Goal: Task Accomplishment & Management: Use online tool/utility

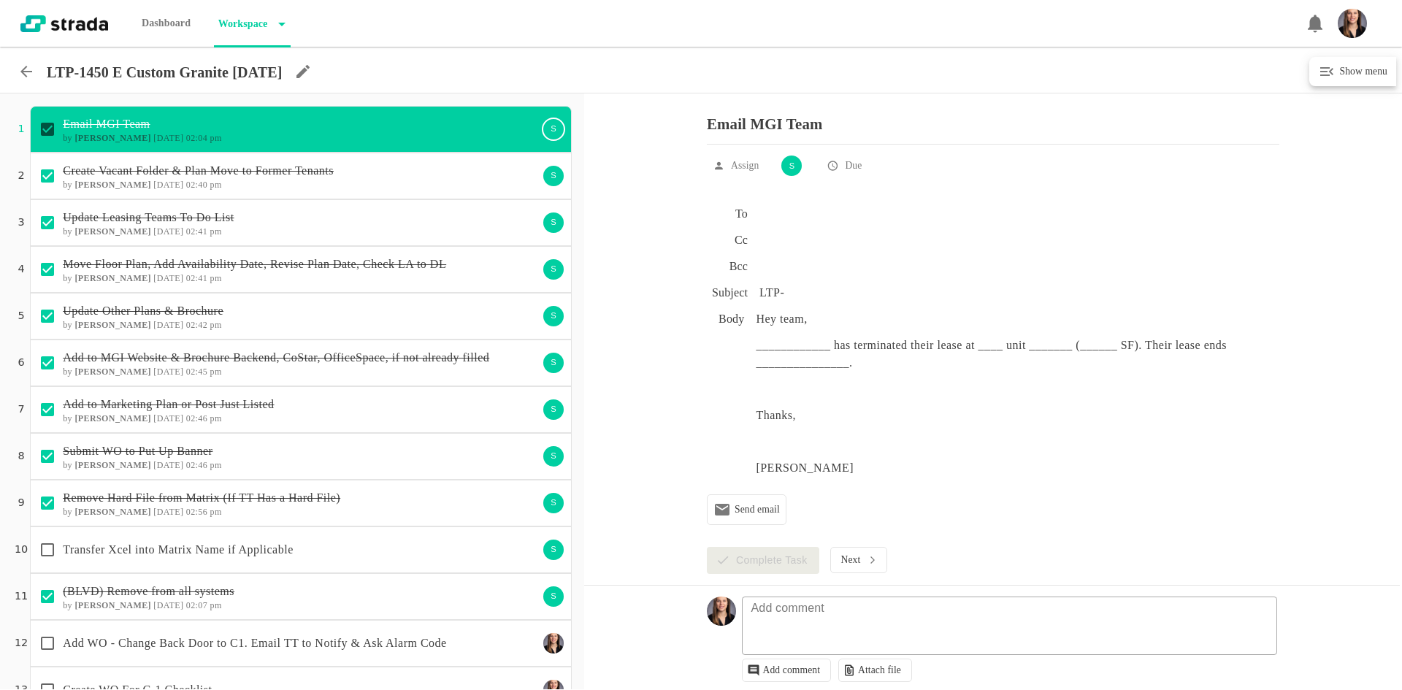
click at [31, 75] on icon at bounding box center [27, 72] width 18 height 18
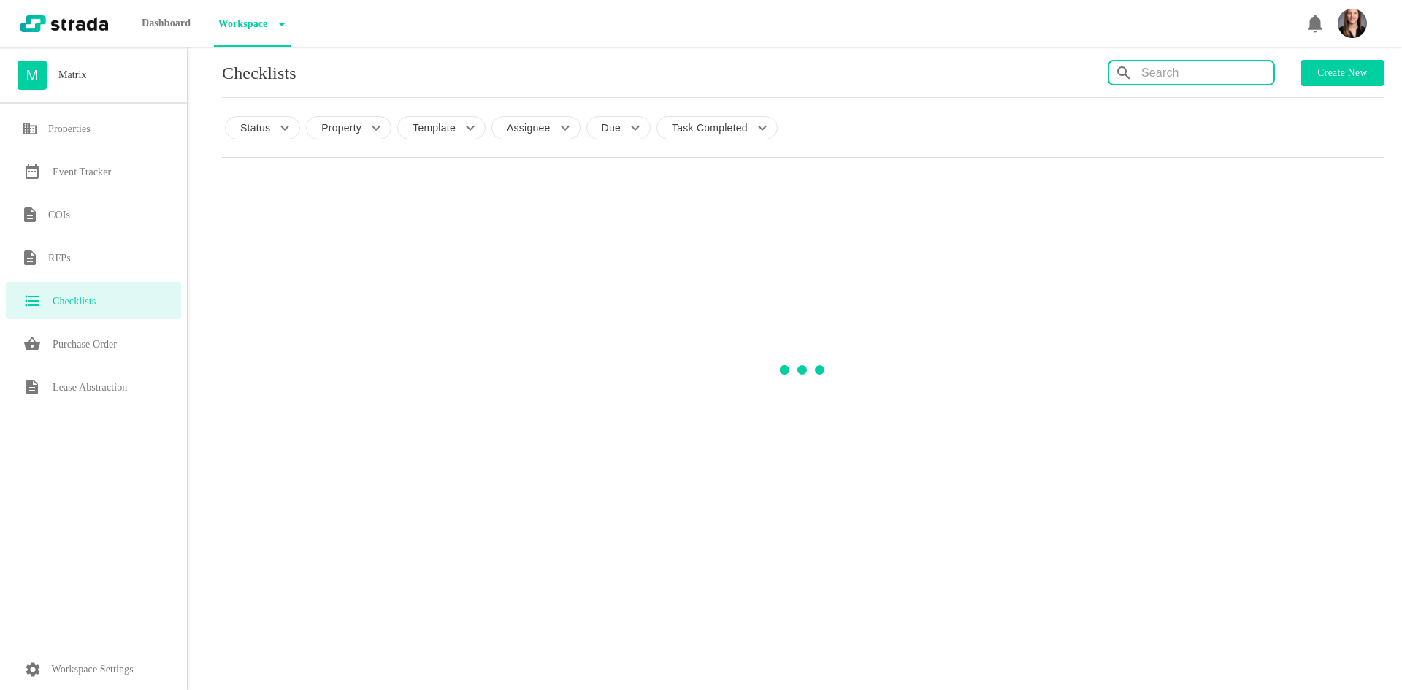
click at [1181, 84] on input "text" at bounding box center [1207, 72] width 132 height 23
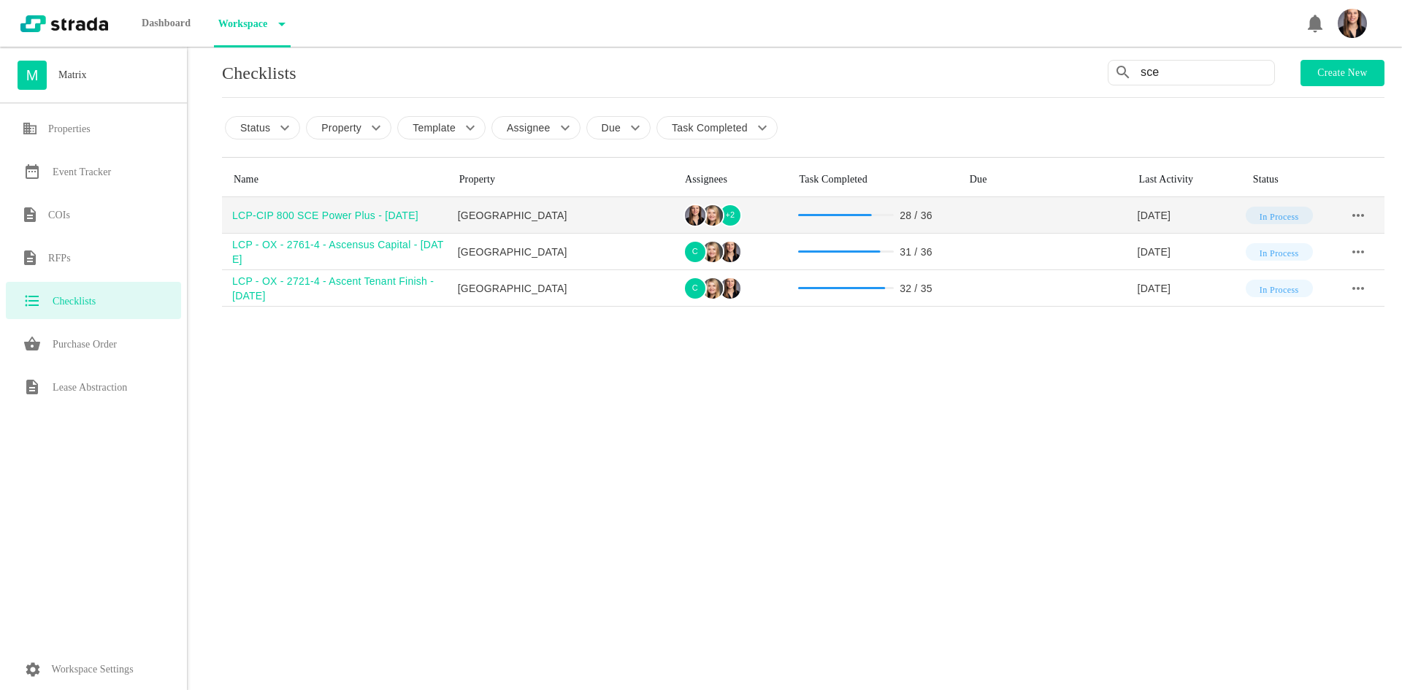
type input "sce"
click at [384, 214] on div "LCP-CIP 800 SCE Power Plus - [DATE]" at bounding box center [339, 215] width 215 height 15
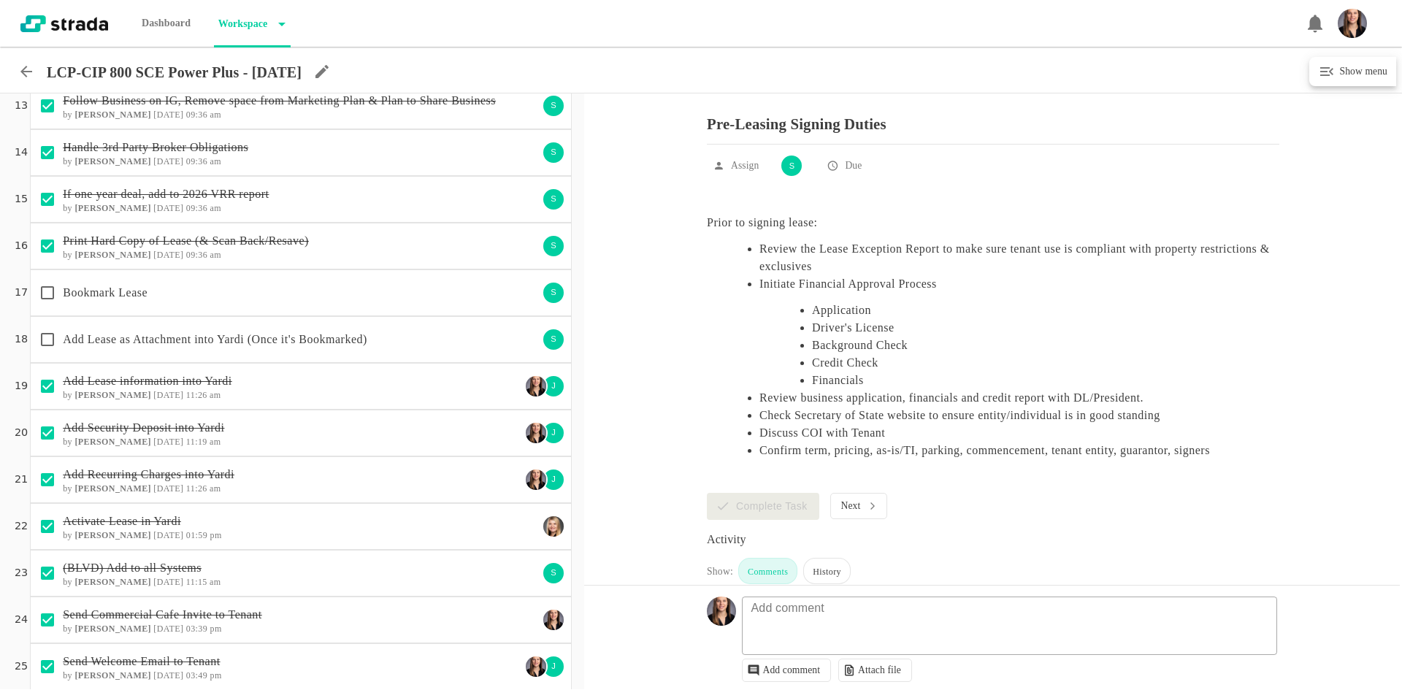
scroll to position [1111, 0]
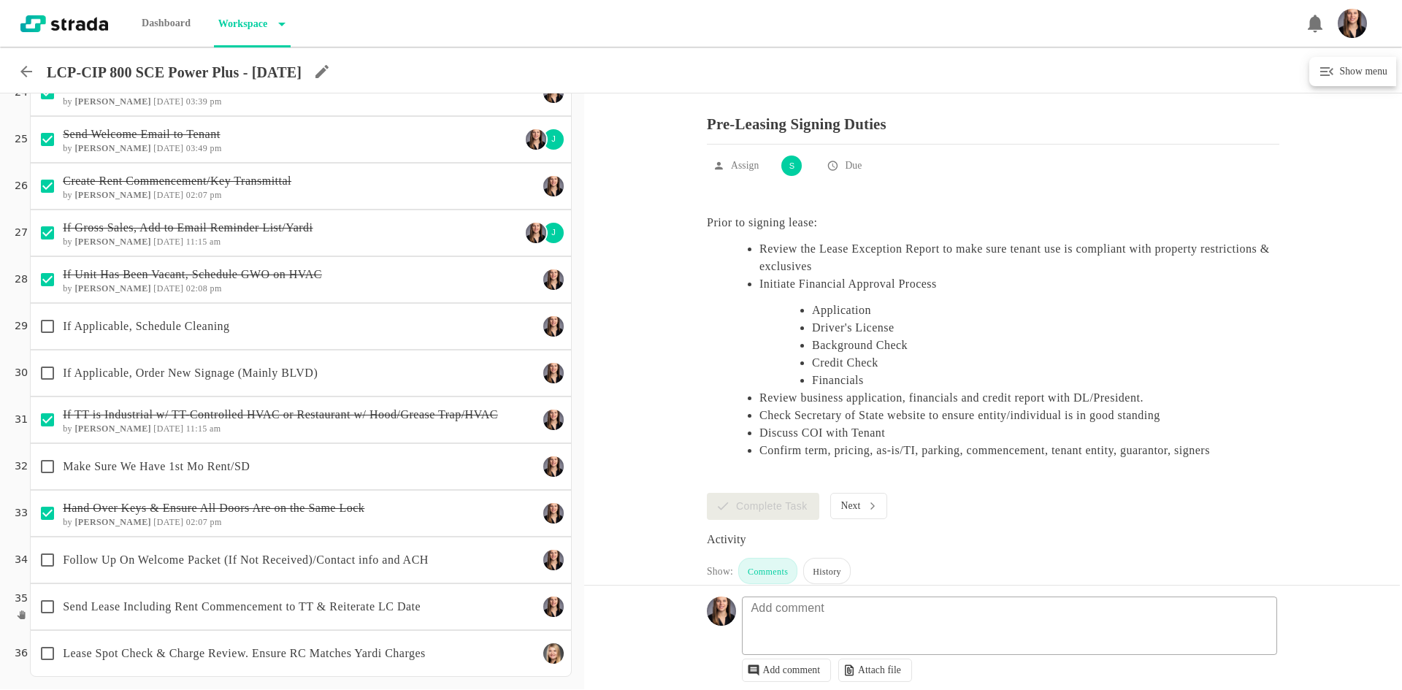
click at [383, 548] on div "Follow Up On Welcome Packet (If Not Received)/Contact info and ACH" at bounding box center [285, 560] width 506 height 31
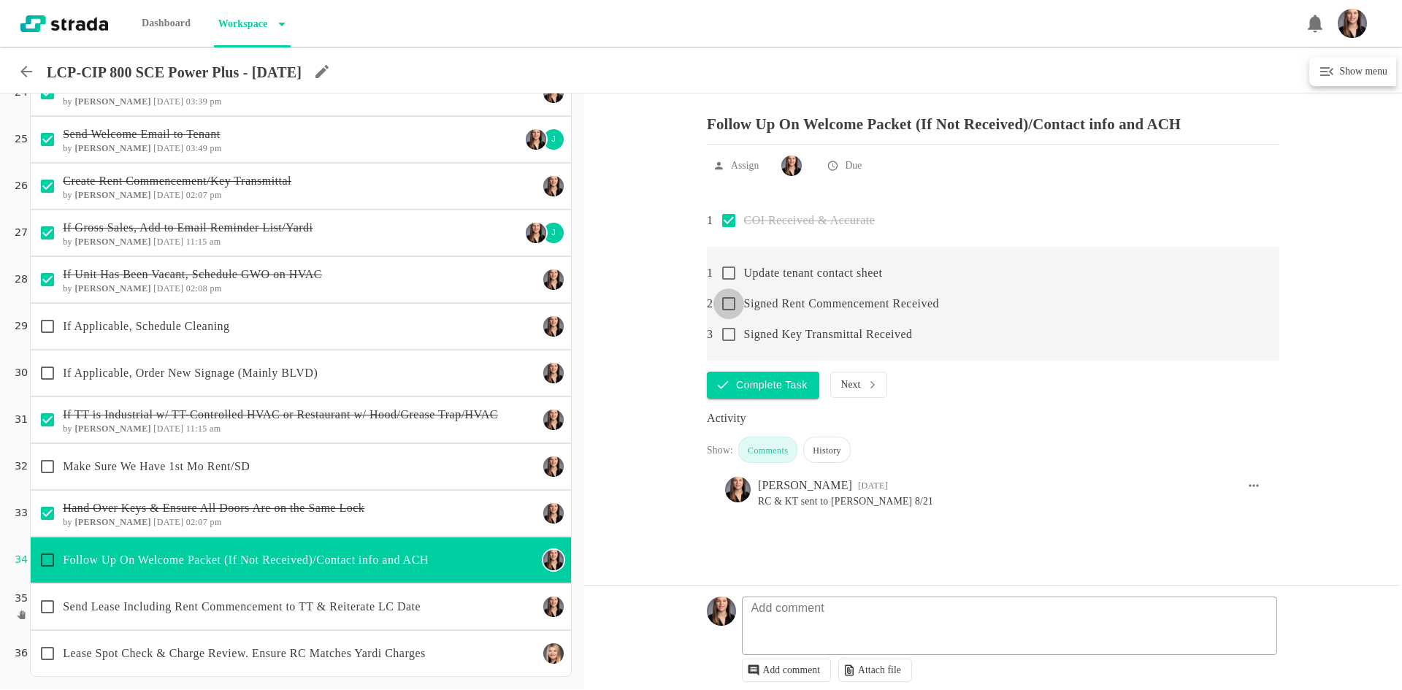
click at [727, 313] on input "checkbox" at bounding box center [728, 303] width 31 height 31
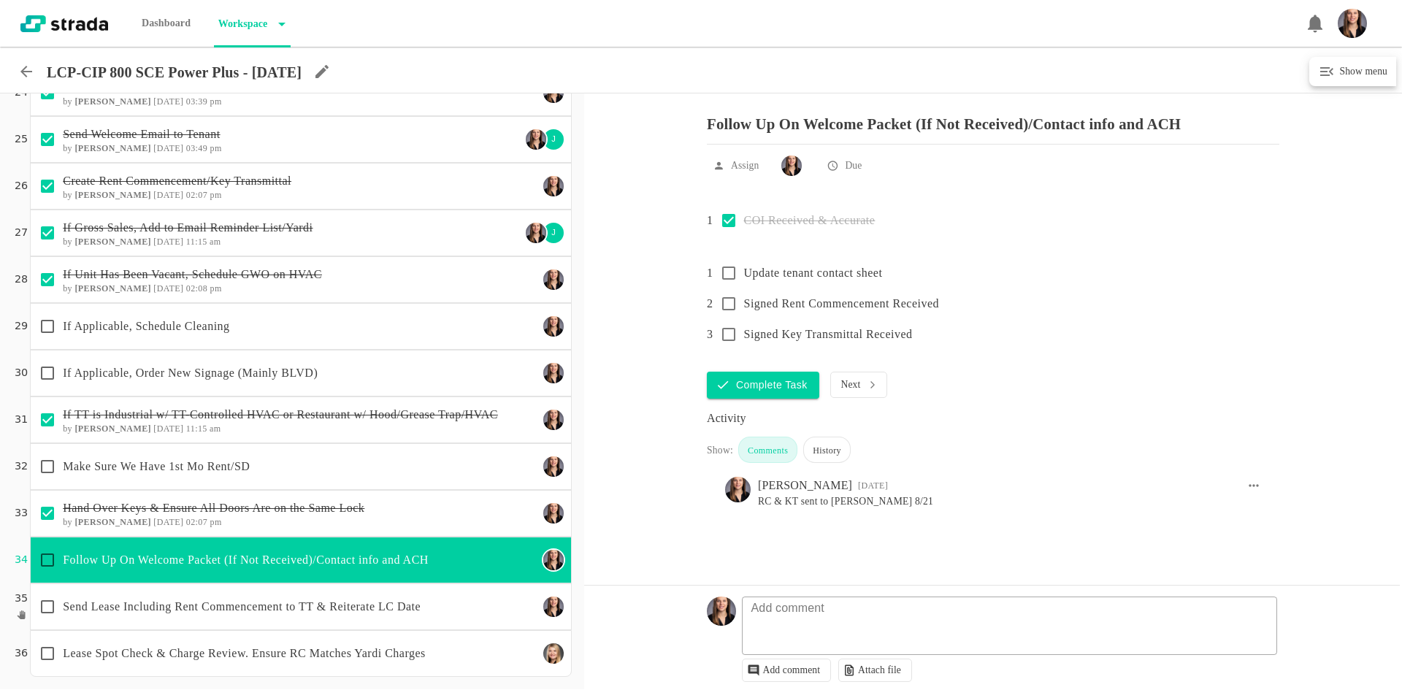
checkbox input "true"
click at [310, 372] on p "If Applicable, Order New Signage (Mainly BLVD)" at bounding box center [300, 373] width 475 height 18
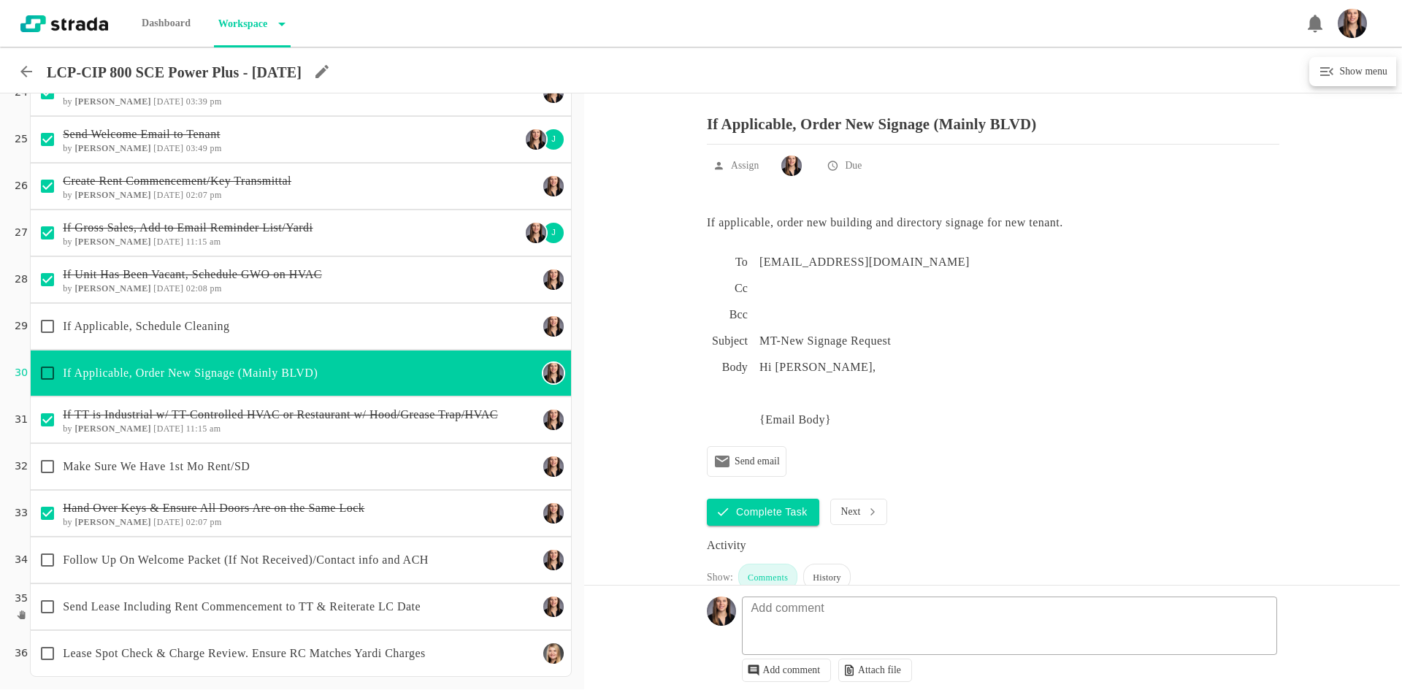
click at [345, 551] on div "Follow Up On Welcome Packet (If Not Received)/Contact info and ACH" at bounding box center [285, 560] width 506 height 31
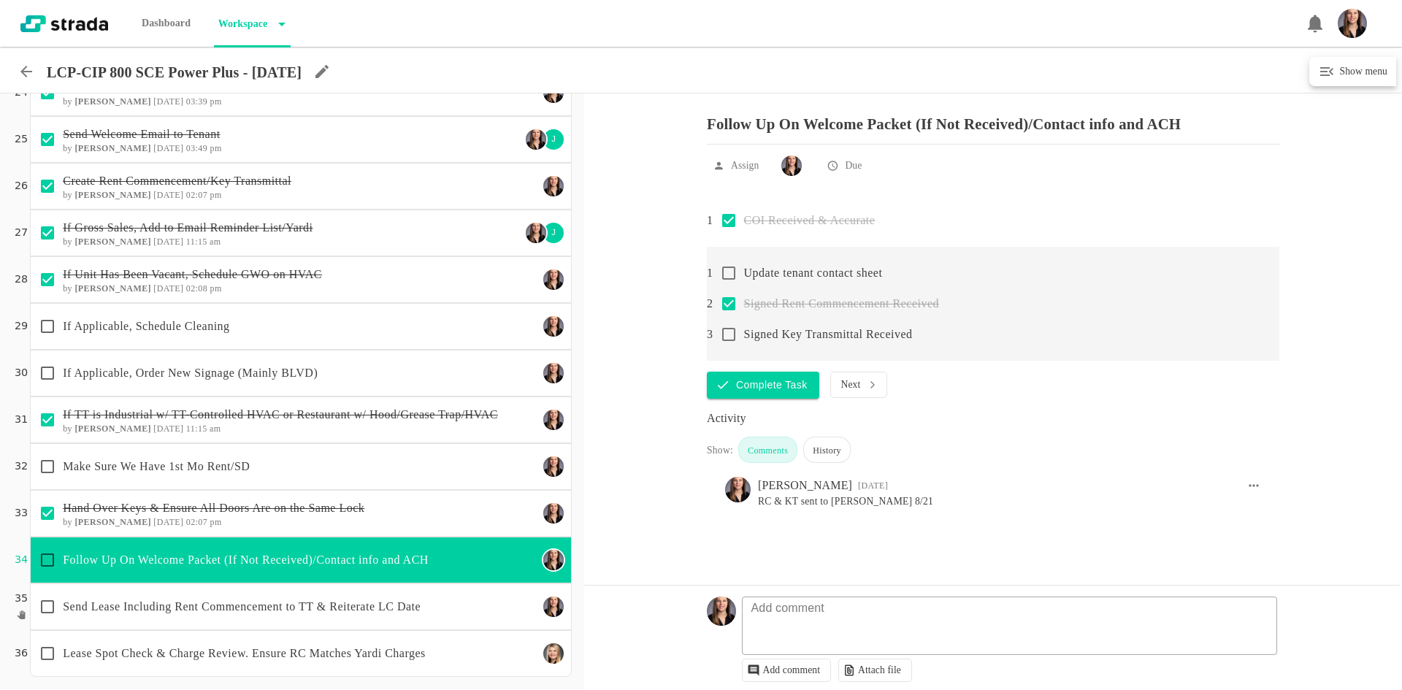
click at [732, 347] on input "checkbox" at bounding box center [728, 334] width 31 height 31
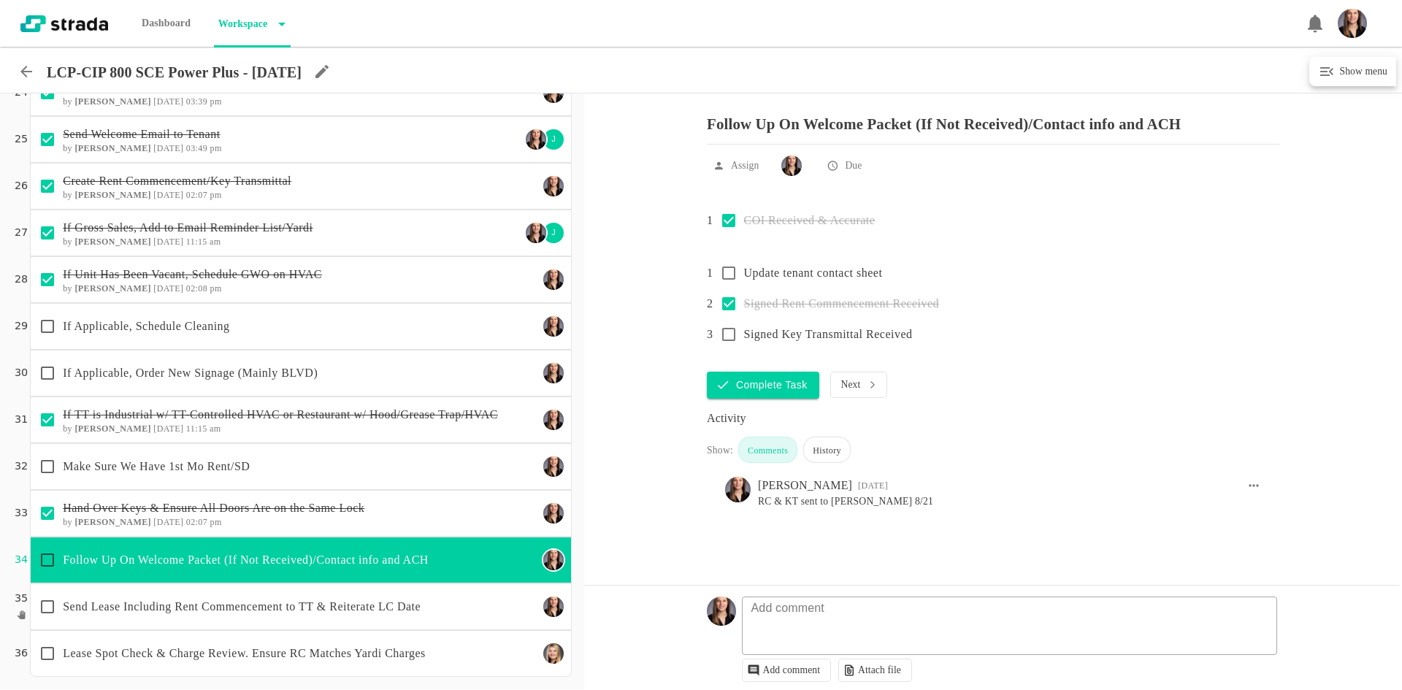
checkbox input "true"
click at [31, 70] on icon at bounding box center [27, 72] width 18 height 18
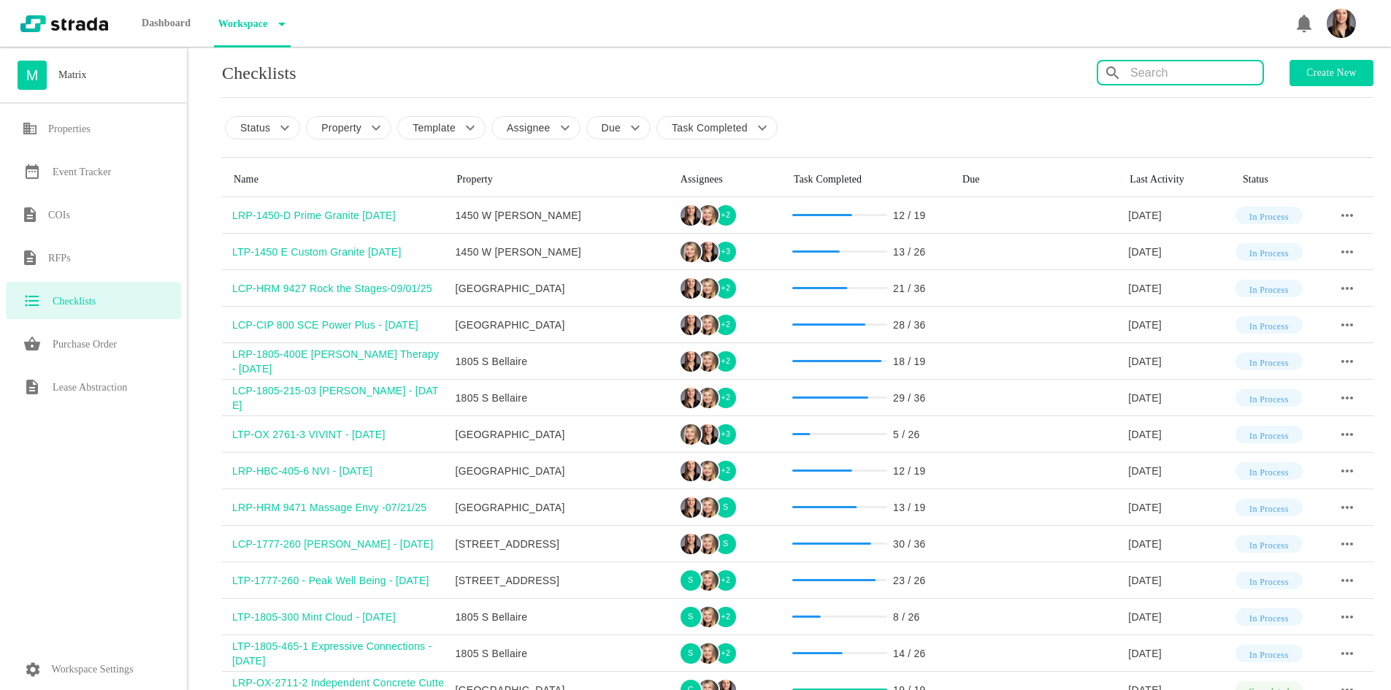
click at [1124, 66] on button "button" at bounding box center [1117, 73] width 26 height 18
click at [1182, 77] on input "text" at bounding box center [1196, 72] width 132 height 23
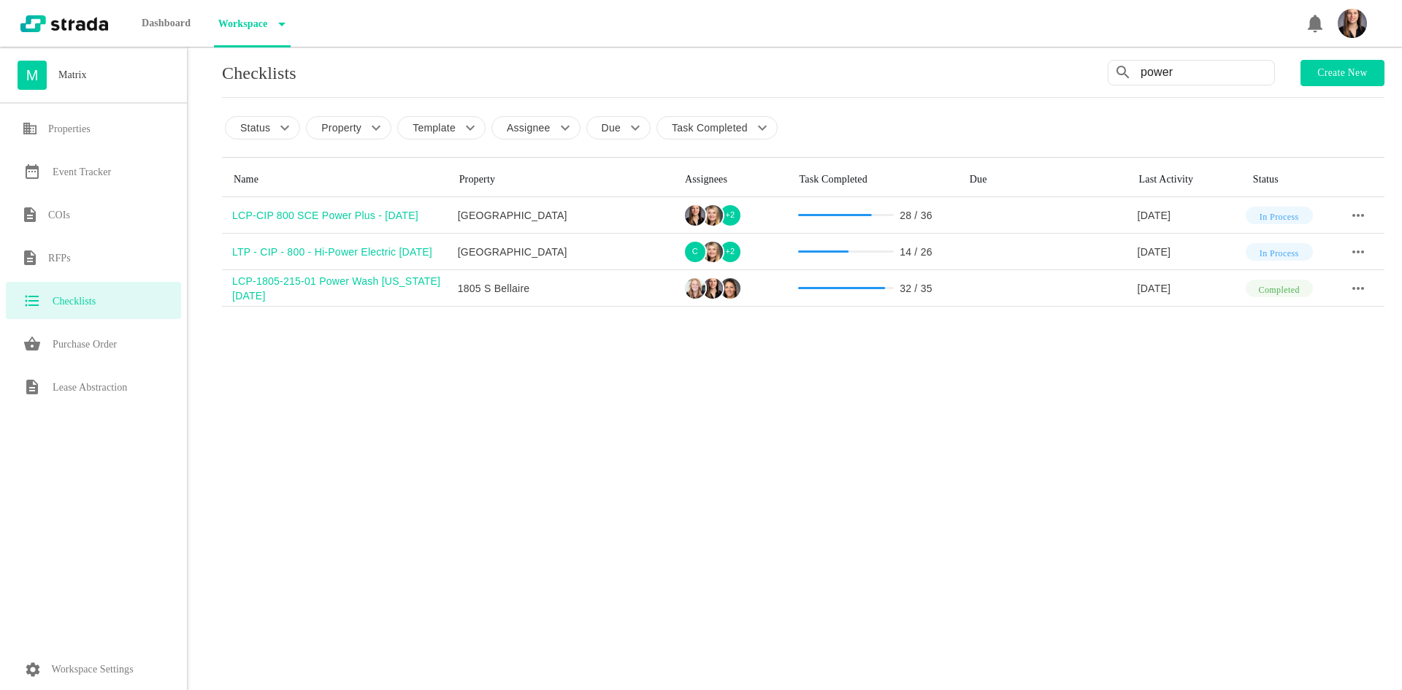
type input "power"
click at [457, 25] on div "Dashboard Workspace" at bounding box center [701, 23] width 1402 height 47
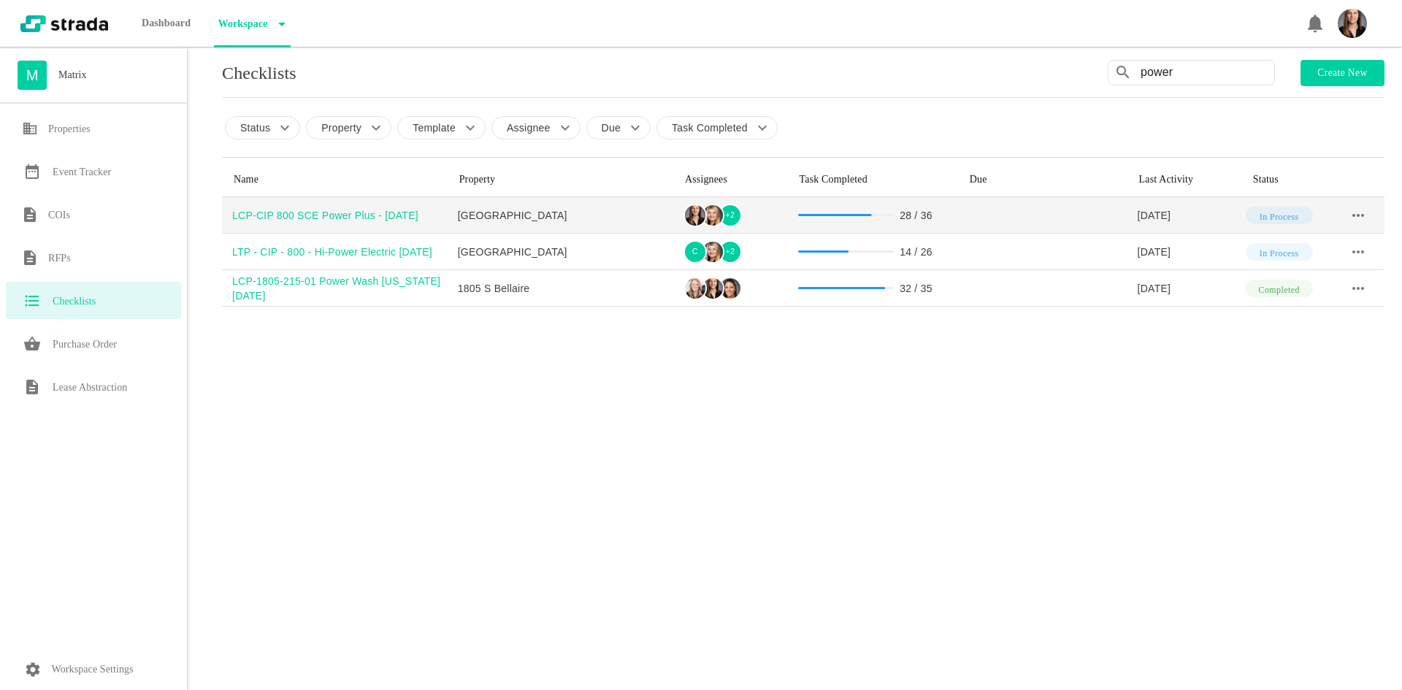
click at [346, 213] on div "LCP-CIP 800 SCE Power Plus - [DATE]" at bounding box center [339, 215] width 215 height 15
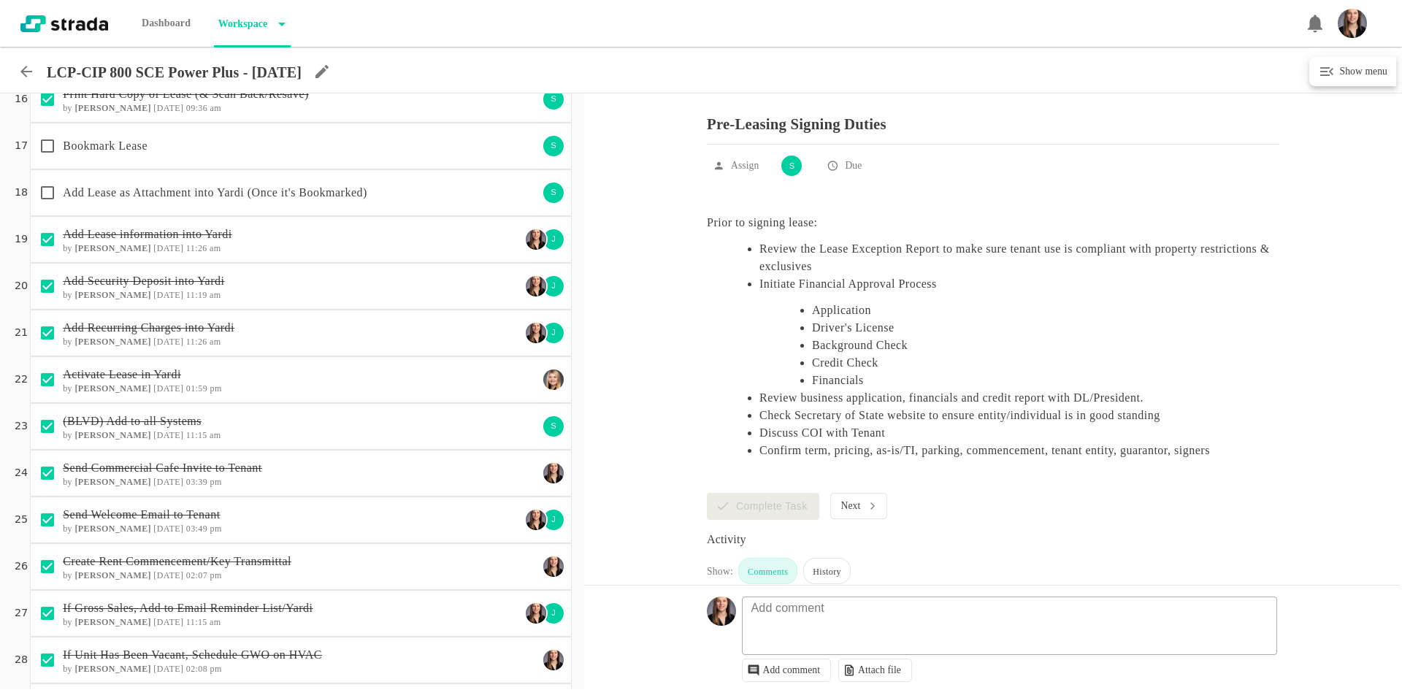
scroll to position [730, 0]
click at [377, 164] on div "Bookmark Lease S" at bounding box center [301, 146] width 542 height 47
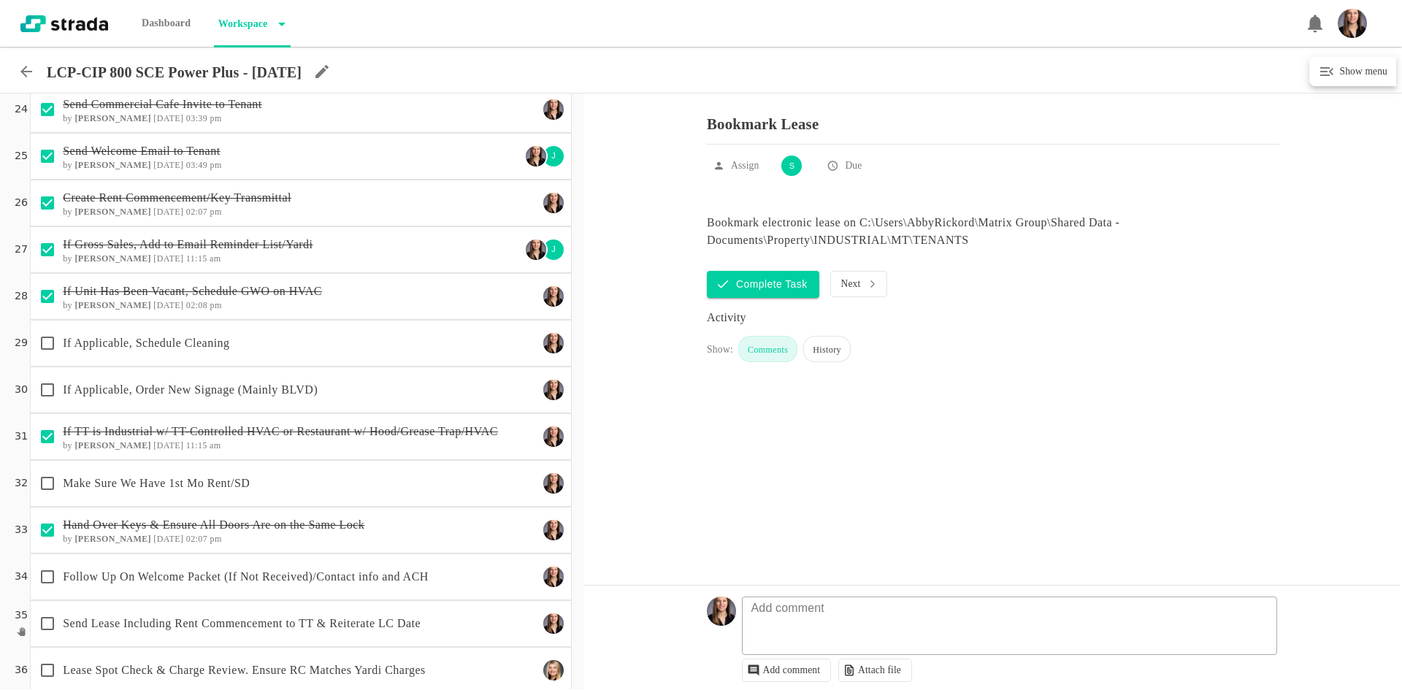
scroll to position [1095, 0]
drag, startPoint x: 170, startPoint y: 329, endPoint x: 185, endPoint y: 331, distance: 14.9
click at [170, 329] on div "If Applicable, Schedule Cleaning" at bounding box center [285, 342] width 506 height 31
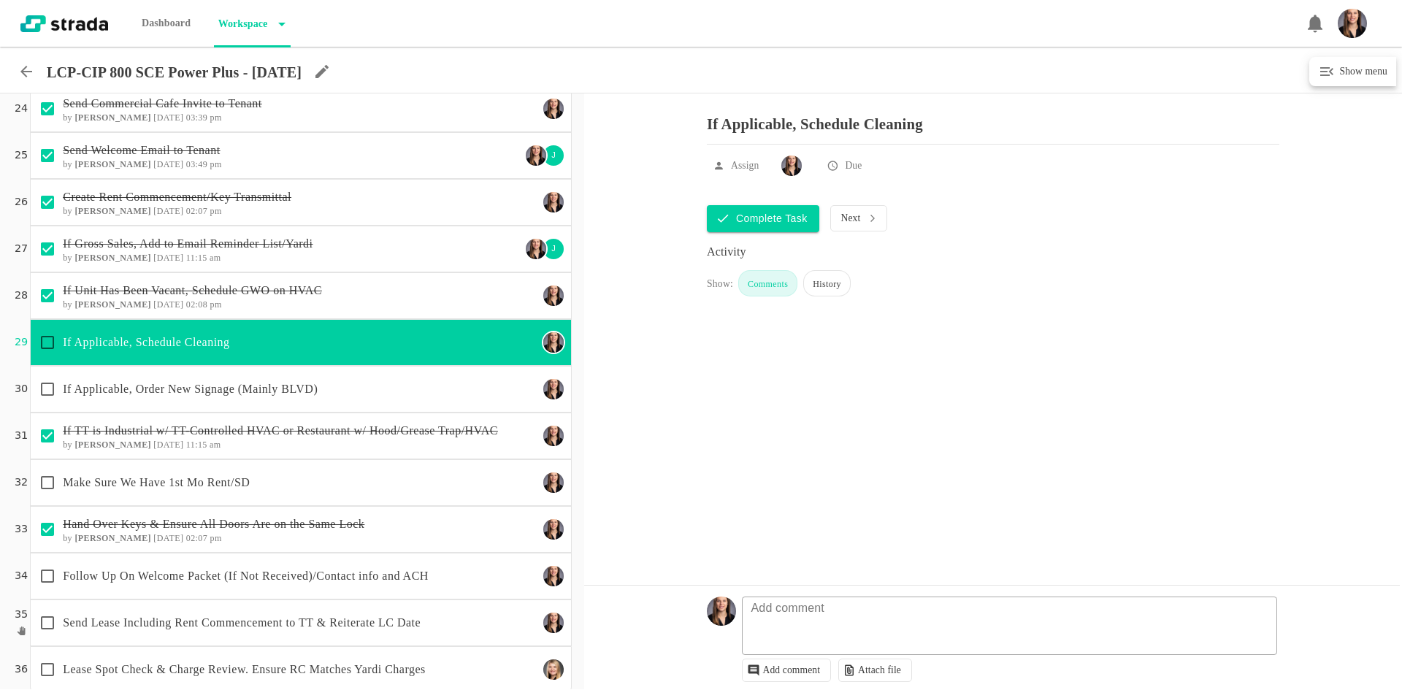
scroll to position [1111, 0]
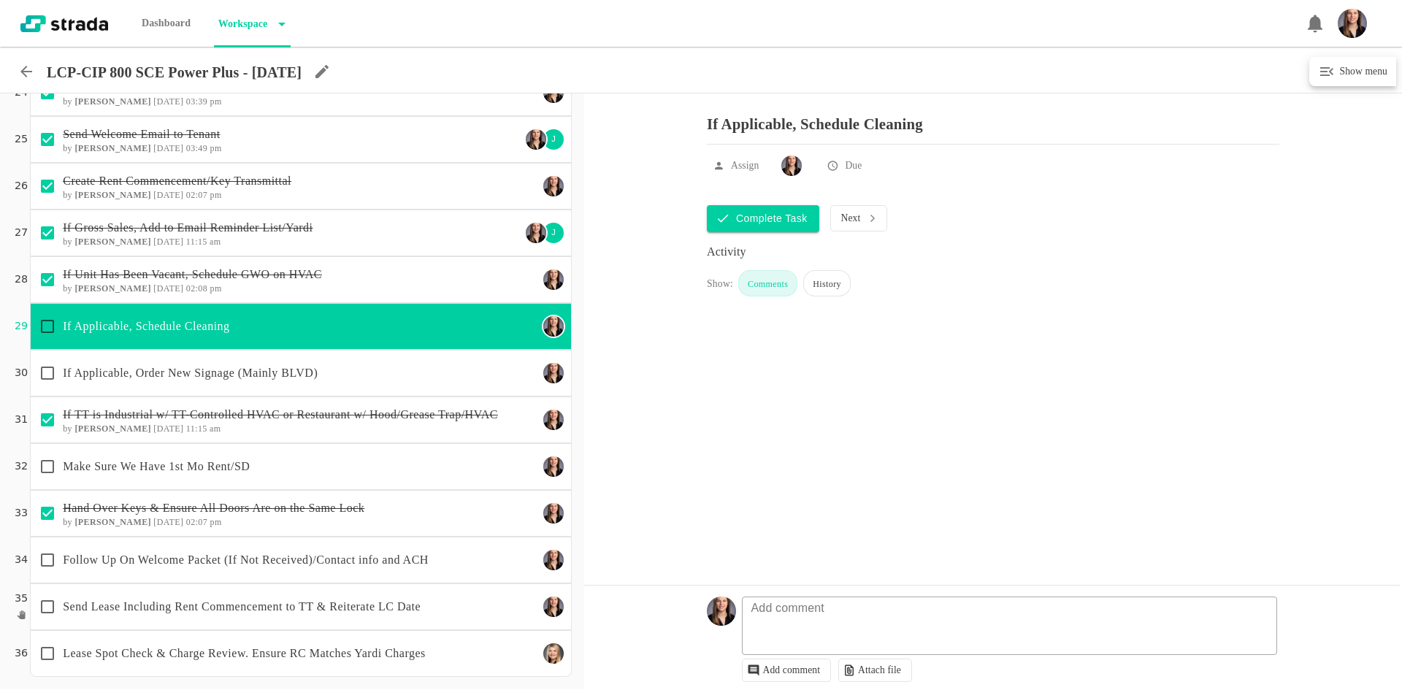
click at [391, 576] on div "Follow Up On Welcome Packet (If Not Received)/Contact info and ACH" at bounding box center [301, 560] width 542 height 47
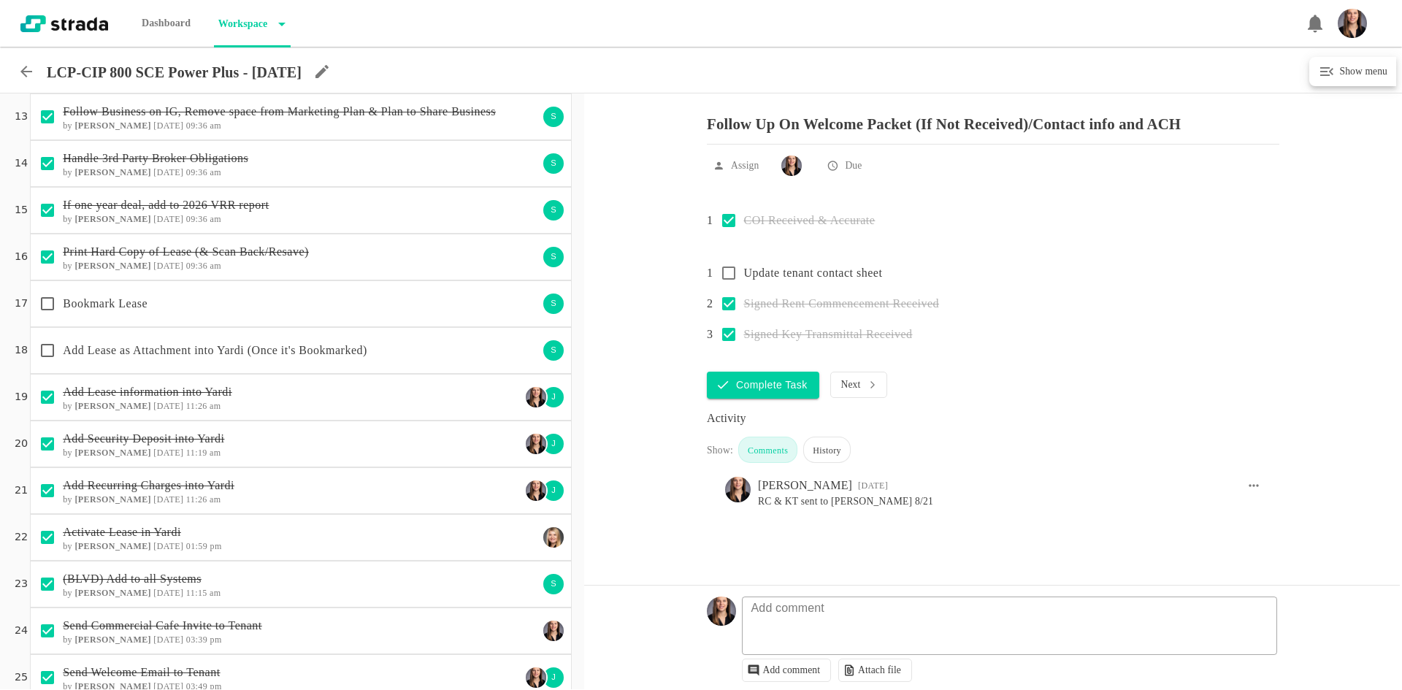
scroll to position [454, 0]
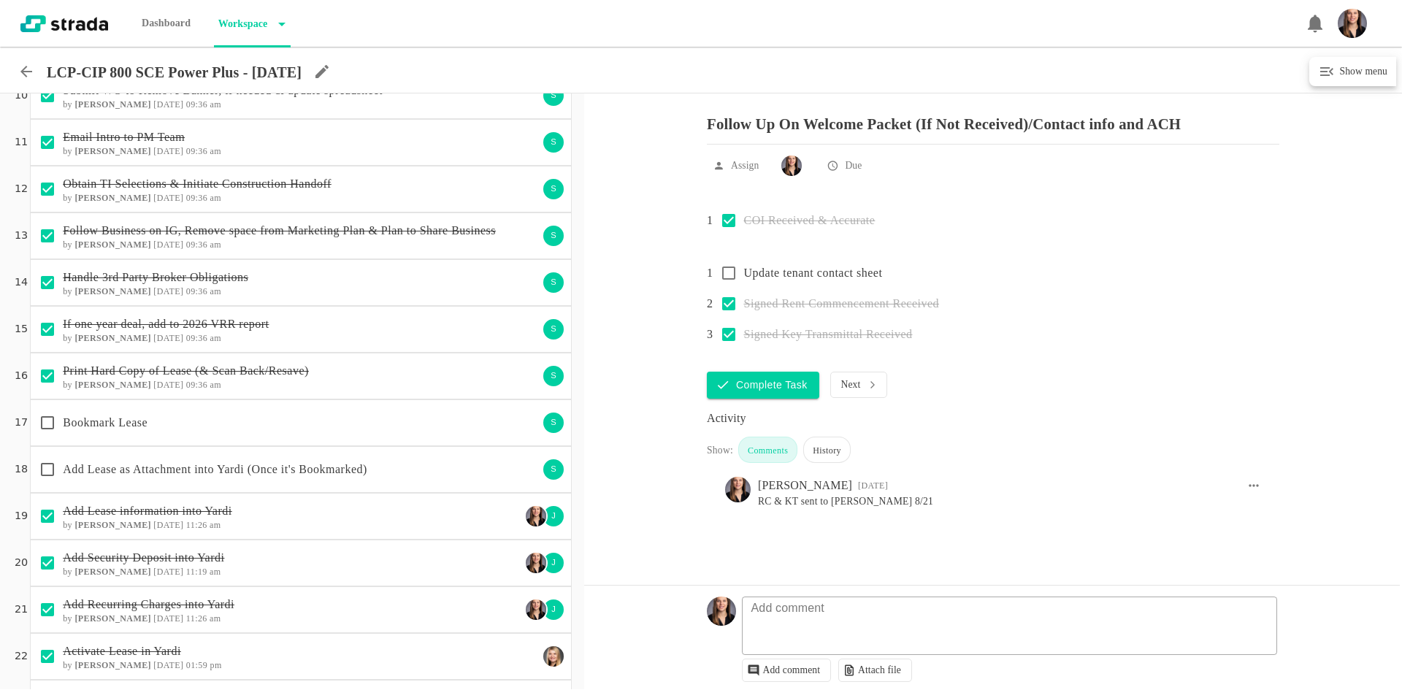
click at [26, 71] on icon at bounding box center [27, 72] width 18 height 18
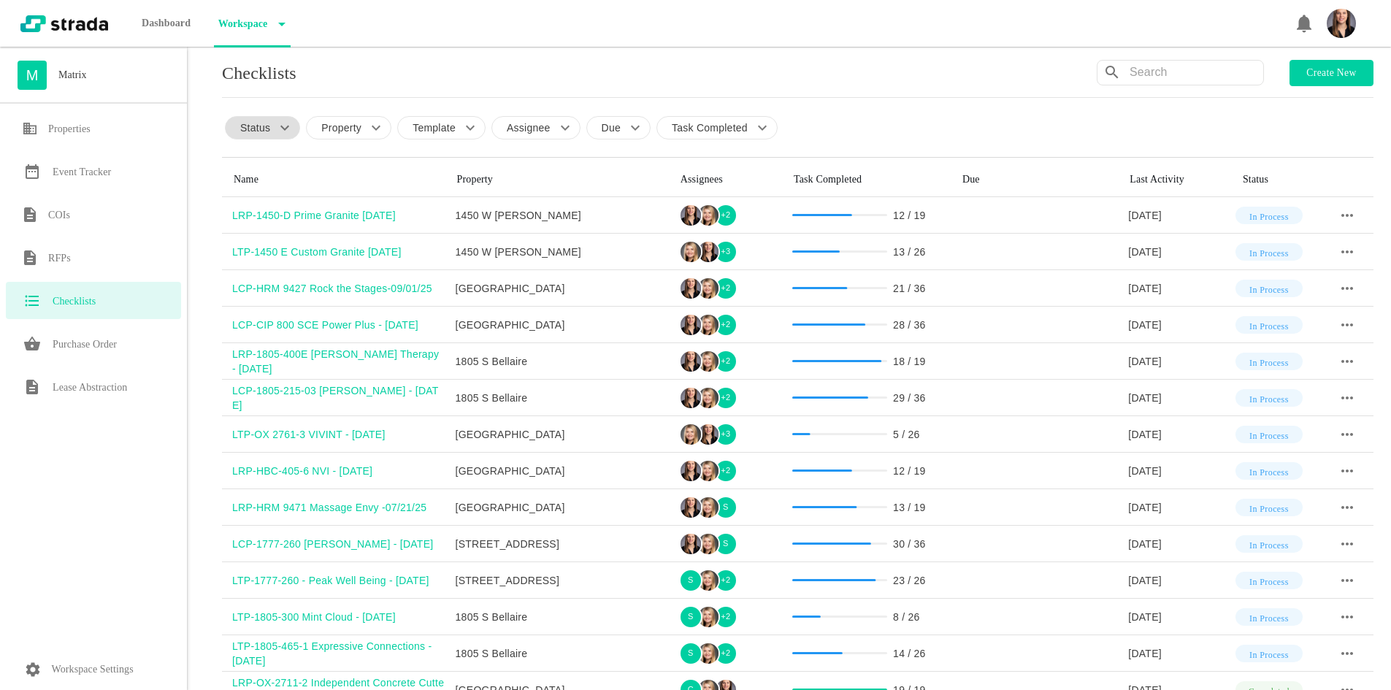
click at [299, 127] on div "Status" at bounding box center [262, 127] width 75 height 23
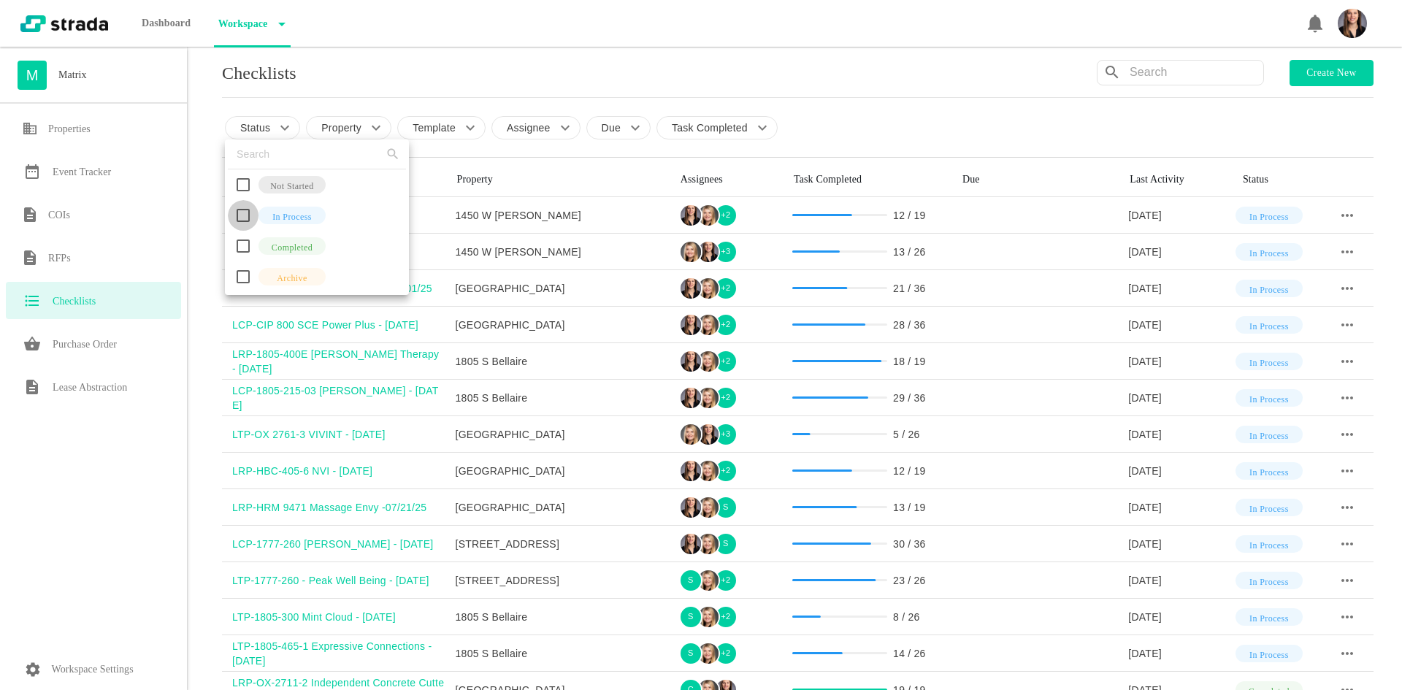
click at [246, 220] on input "checkbox" at bounding box center [243, 215] width 31 height 31
checkbox input "true"
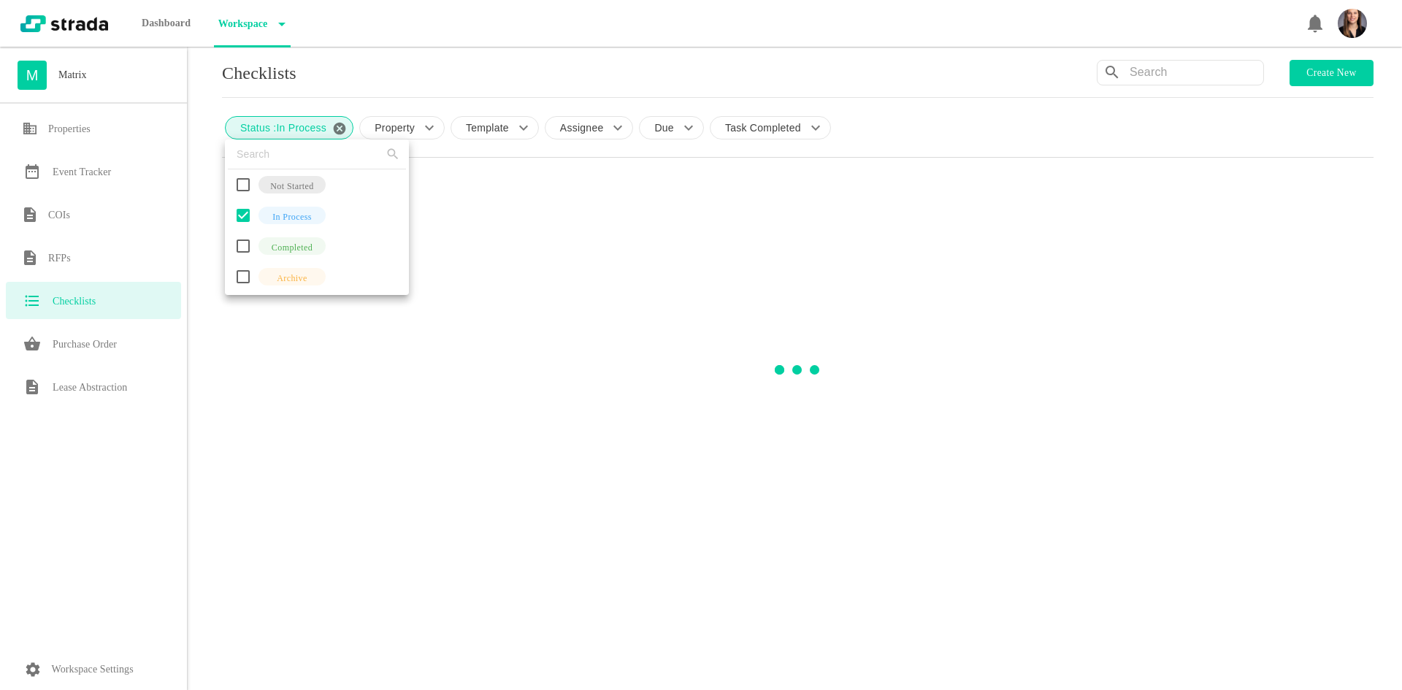
click at [207, 207] on div at bounding box center [701, 345] width 1402 height 690
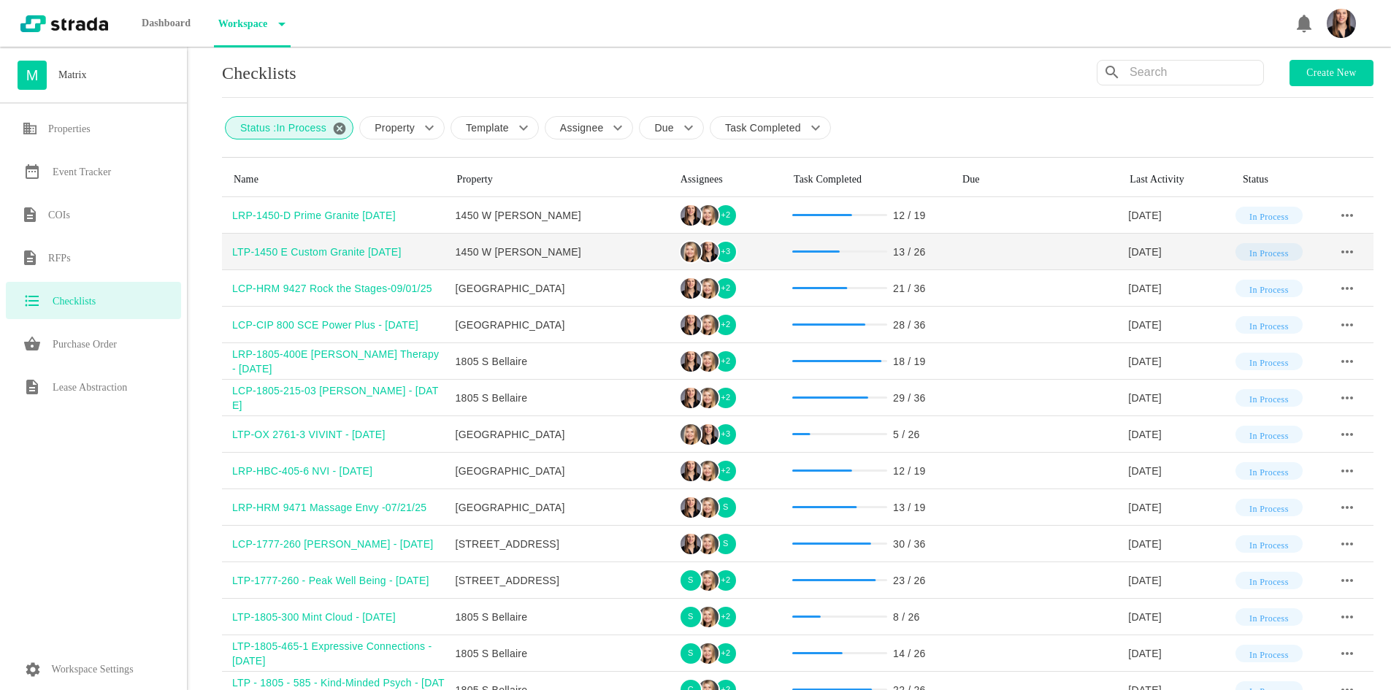
click at [361, 246] on div "LTP-1450 E Custom Granite [DATE]" at bounding box center [338, 252] width 213 height 15
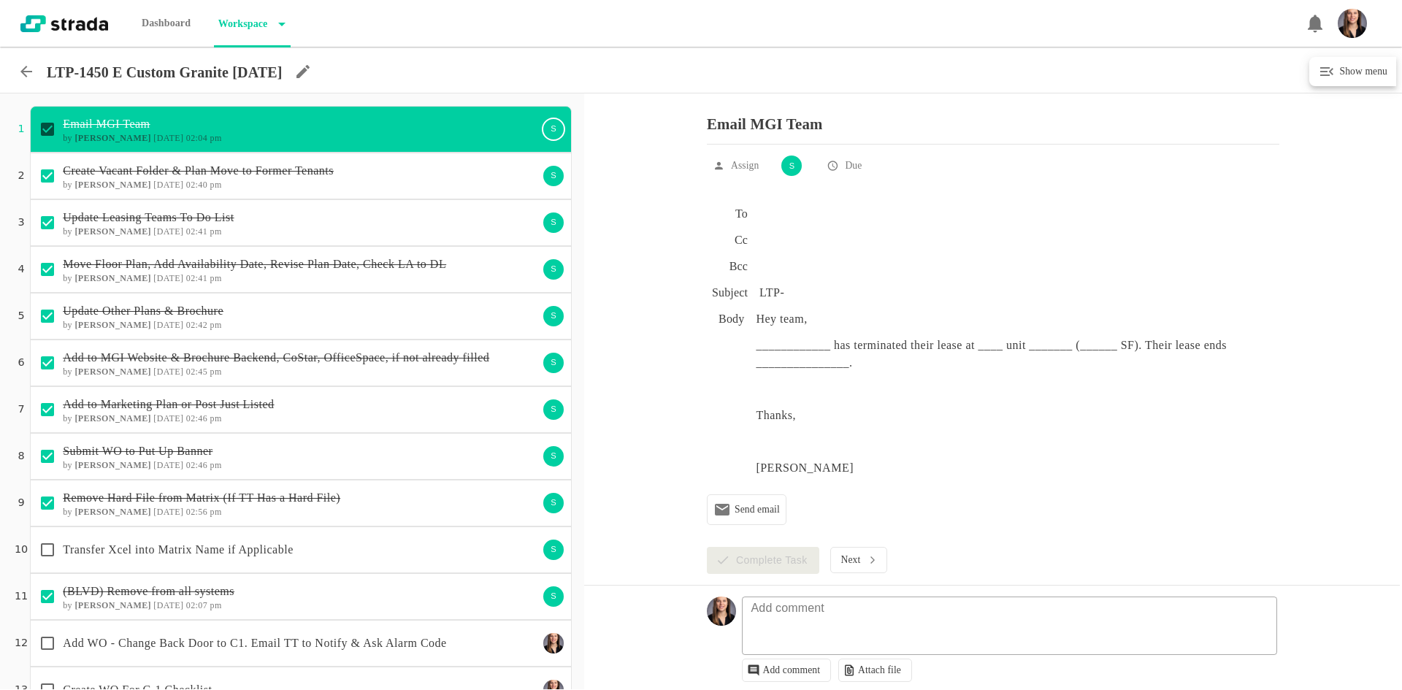
click at [21, 72] on icon at bounding box center [26, 72] width 12 height 12
